Goal: Navigation & Orientation: Find specific page/section

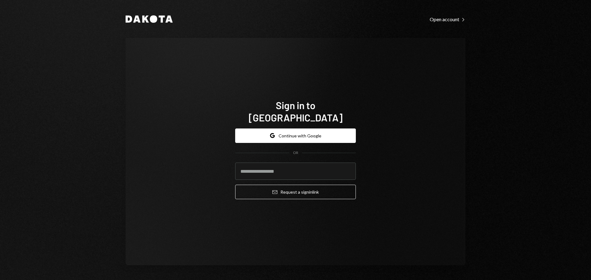
type input "**********"
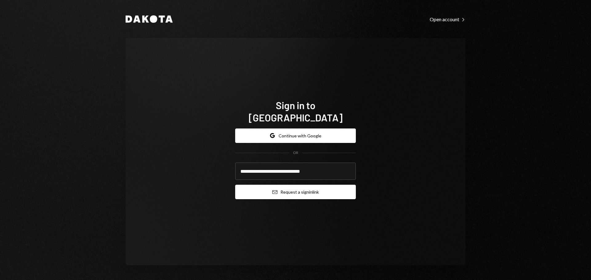
click at [283, 186] on button "Email Request a sign in link" at bounding box center [295, 192] width 121 height 14
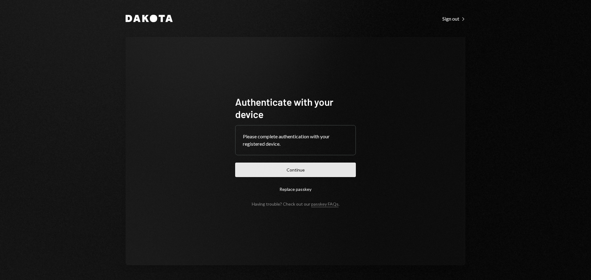
click at [303, 172] on button "Continue" at bounding box center [295, 170] width 121 height 14
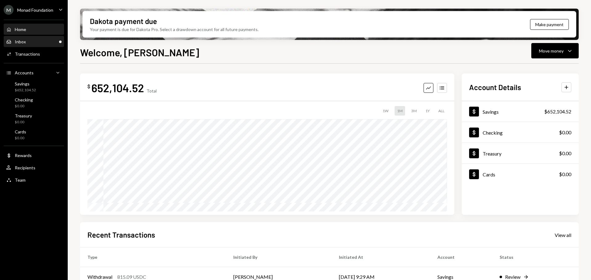
click at [28, 40] on div "Inbox Inbox" at bounding box center [33, 42] width 55 height 6
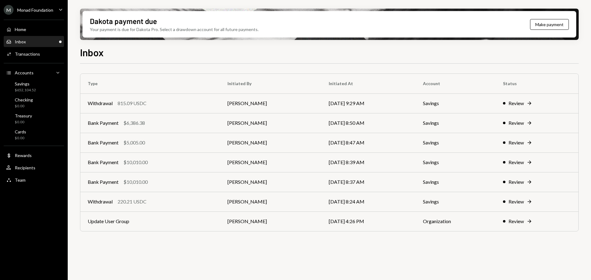
click at [40, 11] on div "Monad Foundation" at bounding box center [35, 9] width 36 height 5
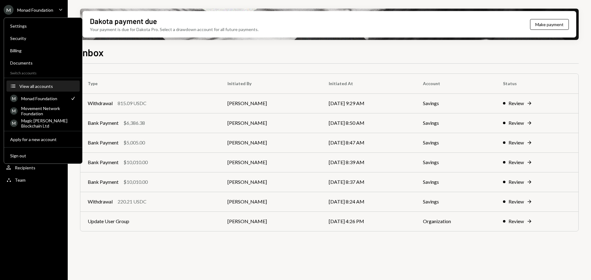
click at [33, 84] on div "View all accounts" at bounding box center [47, 86] width 57 height 5
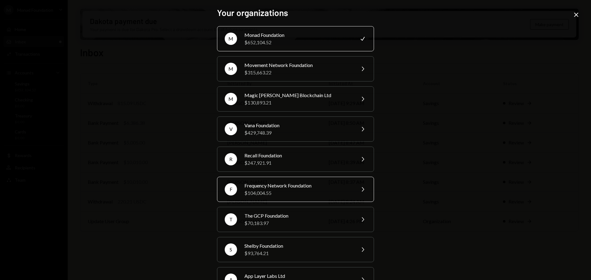
click at [281, 194] on div "$104,004.55" at bounding box center [297, 193] width 107 height 7
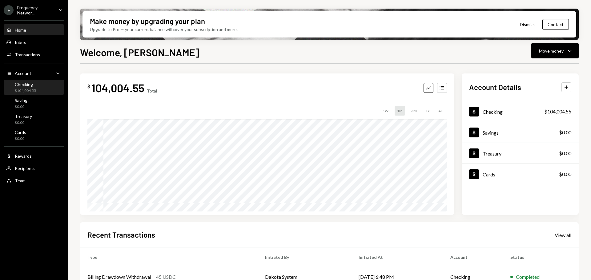
click at [26, 91] on div "$104,004.55" at bounding box center [25, 90] width 21 height 5
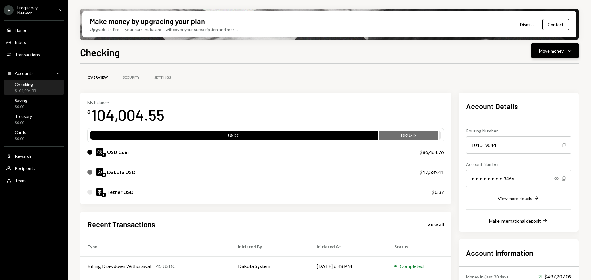
click at [567, 51] on icon "Caret Down" at bounding box center [569, 50] width 7 height 7
click at [539, 94] on div "Deposit" at bounding box center [550, 97] width 45 height 6
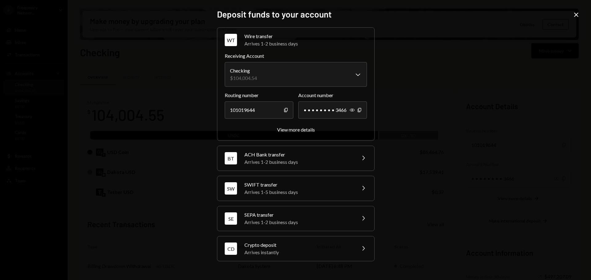
click at [265, 246] on div "Crypto deposit" at bounding box center [298, 245] width 108 height 7
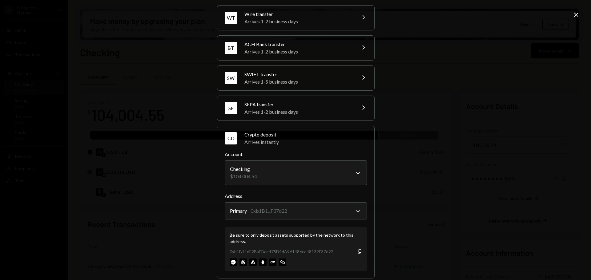
scroll to position [29, 0]
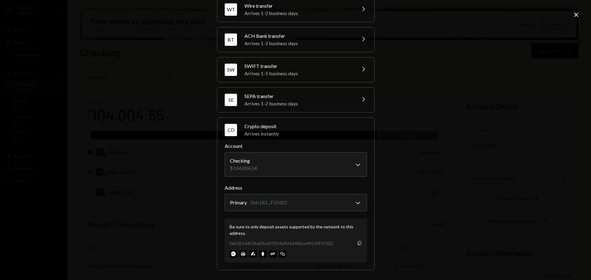
click at [357, 242] on icon "Copy" at bounding box center [359, 243] width 5 height 5
click at [576, 16] on icon "Close" at bounding box center [576, 14] width 7 height 7
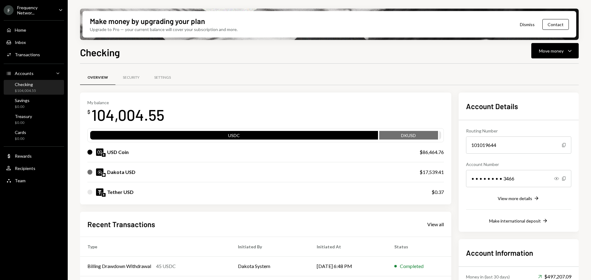
click at [40, 14] on div "Frequency Networ..." at bounding box center [35, 10] width 36 height 10
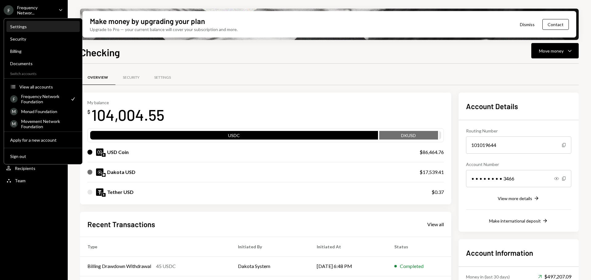
click at [28, 28] on div "Settings" at bounding box center [43, 26] width 66 height 5
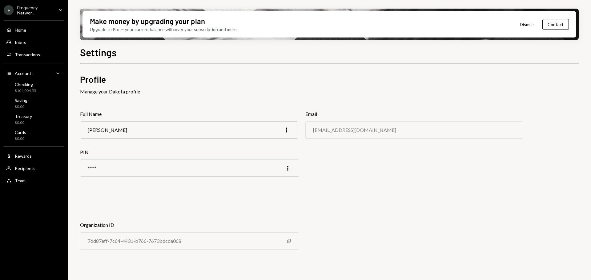
click at [36, 11] on div "Frequency Networ..." at bounding box center [35, 10] width 36 height 10
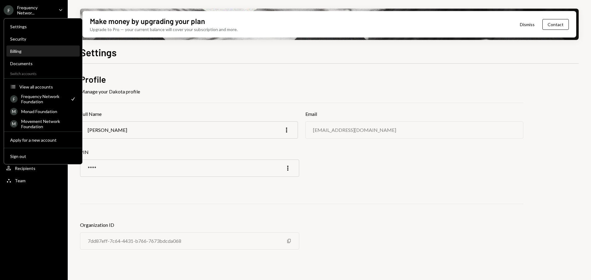
click at [25, 49] on div "Billing" at bounding box center [43, 51] width 66 height 5
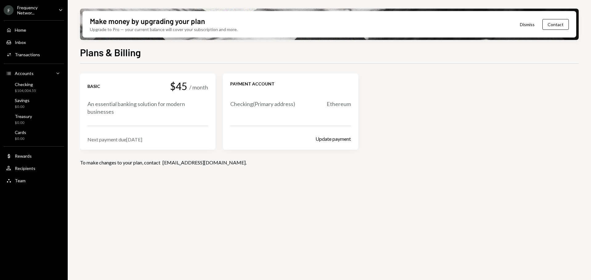
click at [31, 31] on div "Home Home" at bounding box center [33, 30] width 55 height 6
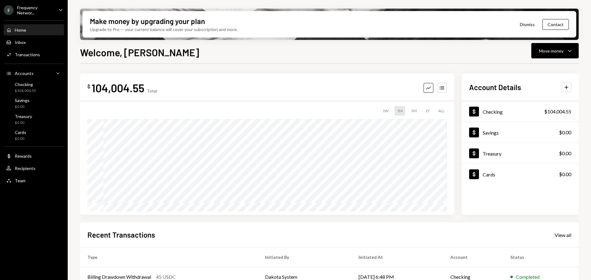
click at [34, 14] on div "Frequency Networ..." at bounding box center [35, 10] width 36 height 10
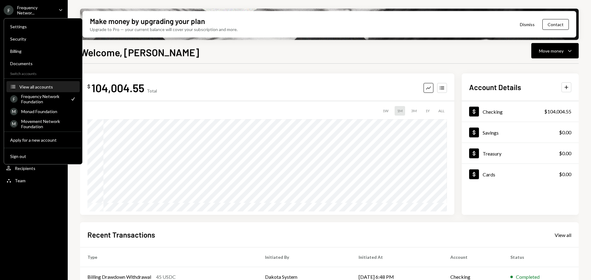
click at [29, 86] on div "View all accounts" at bounding box center [47, 86] width 57 height 5
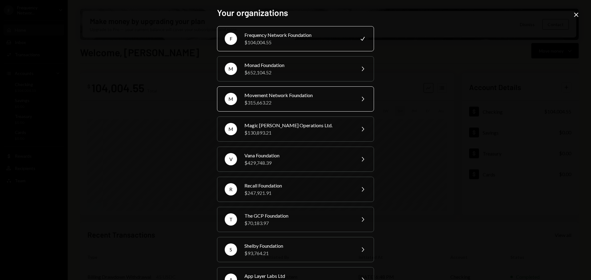
click at [280, 104] on div "$315,663.22" at bounding box center [297, 102] width 107 height 7
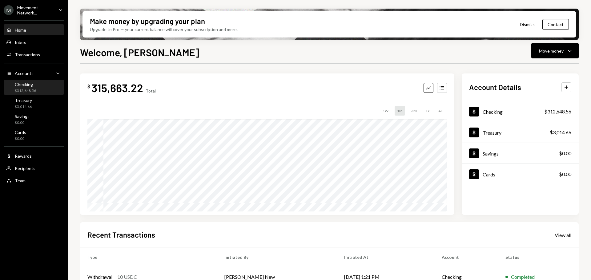
click at [34, 87] on div "Checking $312,648.56" at bounding box center [25, 88] width 21 height 12
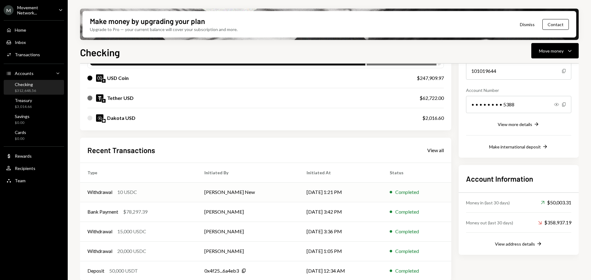
scroll to position [80, 0]
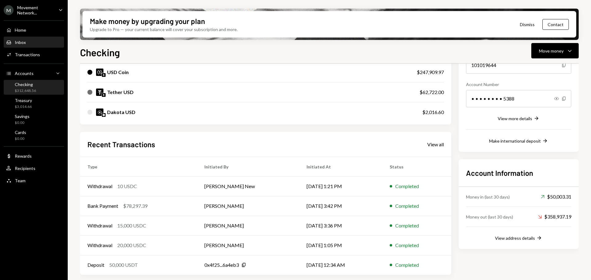
click at [21, 42] on div "Inbox" at bounding box center [20, 42] width 11 height 5
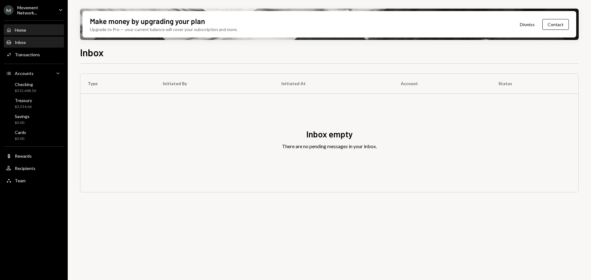
click at [26, 31] on div "Home" at bounding box center [20, 29] width 11 height 5
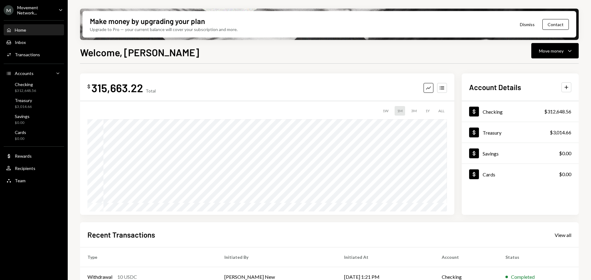
click at [35, 10] on div "Movement Network..." at bounding box center [35, 10] width 36 height 10
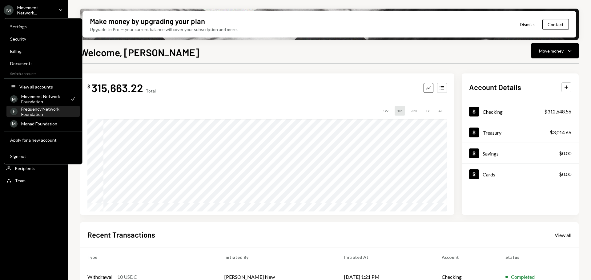
click at [38, 111] on div "Frequency Network Foundation" at bounding box center [48, 112] width 55 height 10
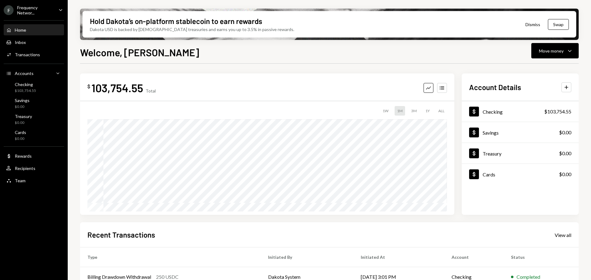
click at [32, 11] on div "Frequency Networ..." at bounding box center [35, 10] width 36 height 10
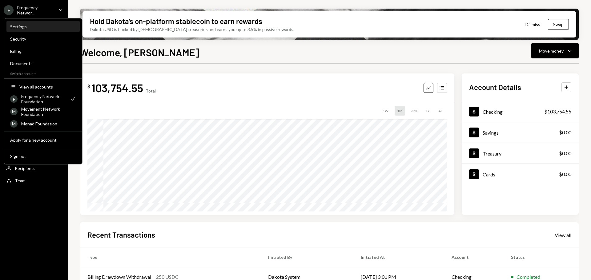
click at [34, 30] on div "Settings" at bounding box center [43, 27] width 66 height 10
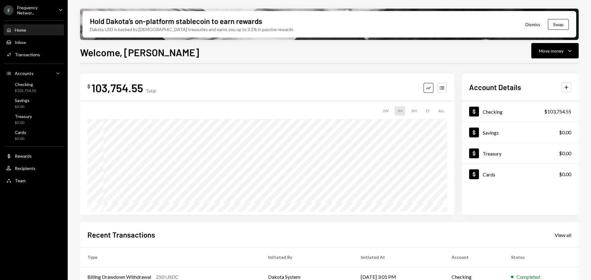
scroll to position [91, 0]
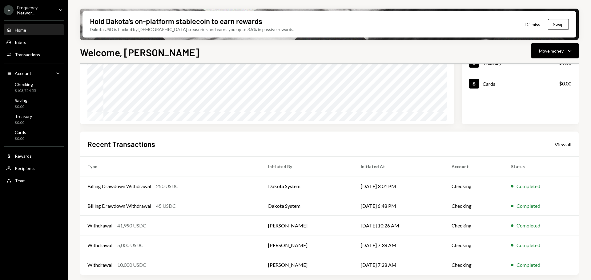
click at [24, 79] on div "Home Home Inbox Inbox Activities Transactions Accounts Accounts Caret Down Chec…" at bounding box center [34, 102] width 68 height 171
click at [26, 84] on div "Checking" at bounding box center [25, 84] width 21 height 5
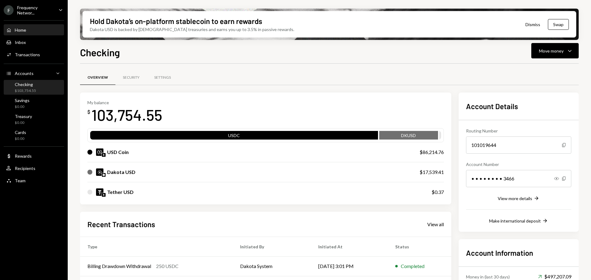
click at [25, 31] on div "Home" at bounding box center [20, 29] width 11 height 5
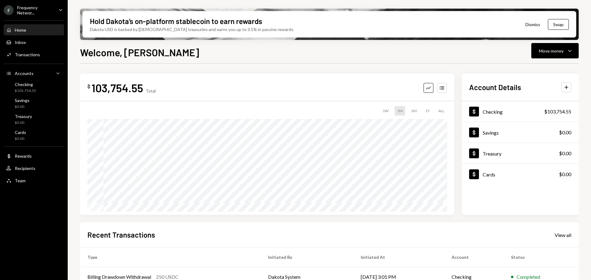
click at [39, 13] on div "Frequency Networ..." at bounding box center [35, 10] width 36 height 10
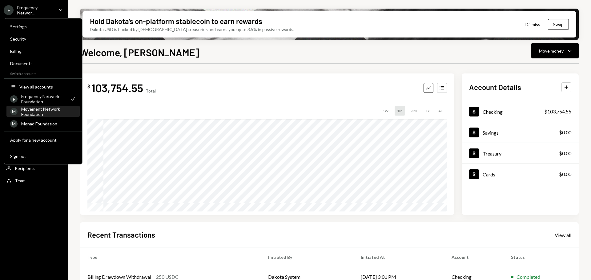
click at [39, 112] on div "Movement Network Foundation" at bounding box center [48, 112] width 55 height 10
